Goal: Check status: Check status

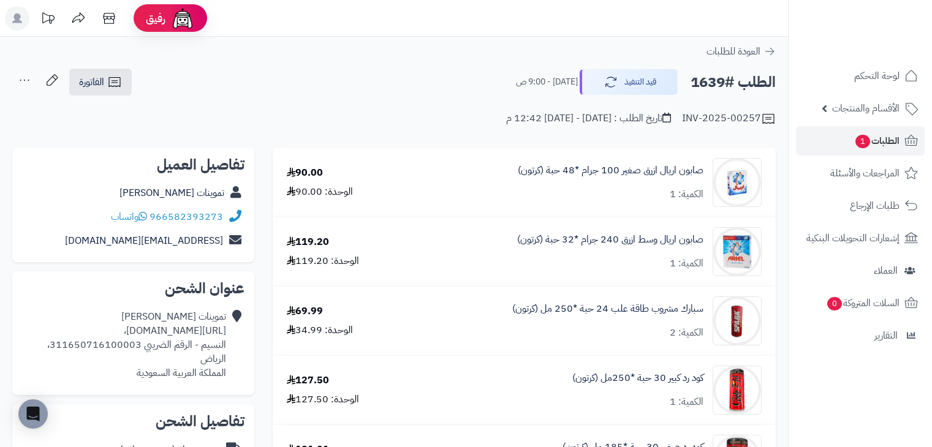
scroll to position [184, 0]
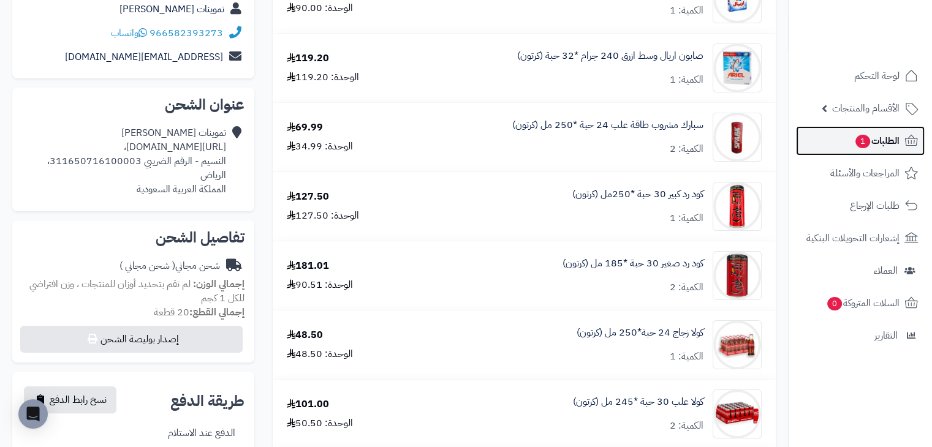
click at [824, 146] on link "الطلبات 1" at bounding box center [860, 140] width 129 height 29
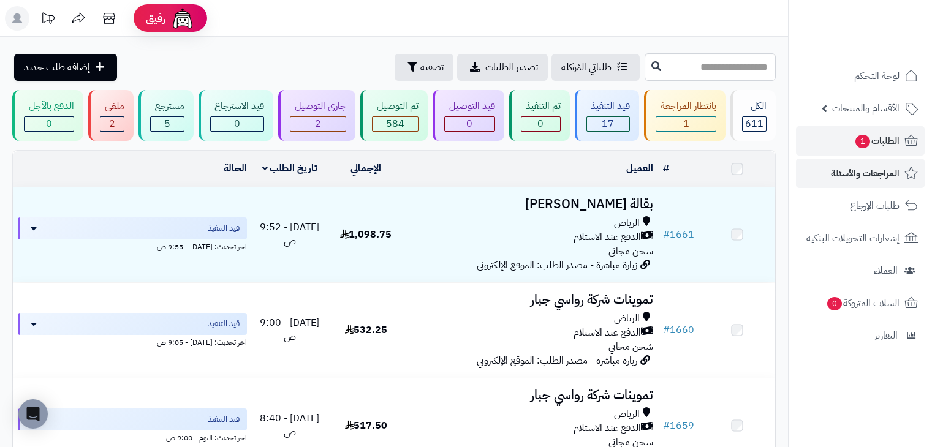
scroll to position [1493, 0]
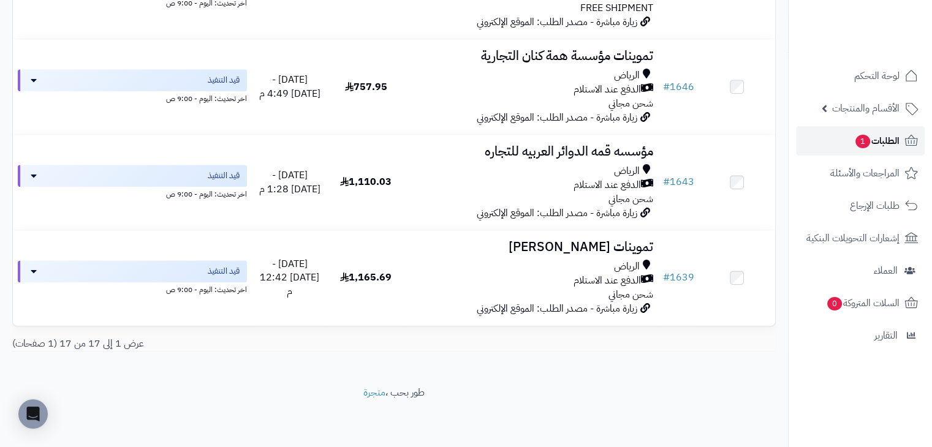
click at [819, 140] on link "الطلبات 1" at bounding box center [860, 140] width 129 height 29
